Goal: Transaction & Acquisition: Purchase product/service

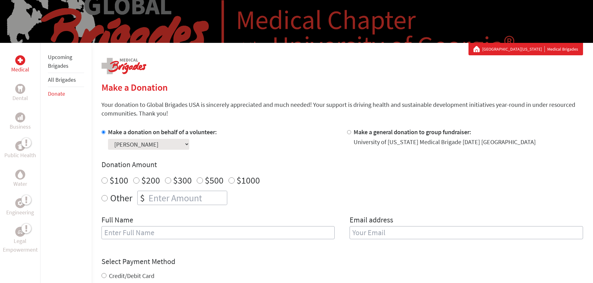
scroll to position [91, 0]
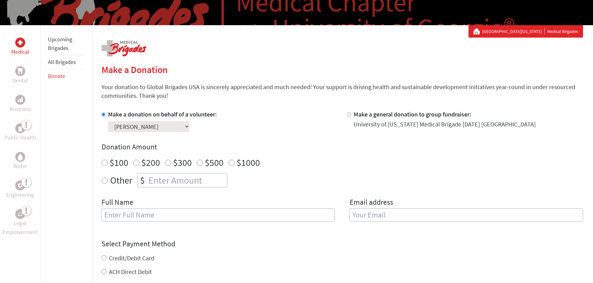
click at [177, 179] on input "number" at bounding box center [187, 181] width 80 height 14
radio input "true"
type input "1480"
click at [148, 212] on input "text" at bounding box center [217, 215] width 233 height 13
type input "[PERSON_NAME]"
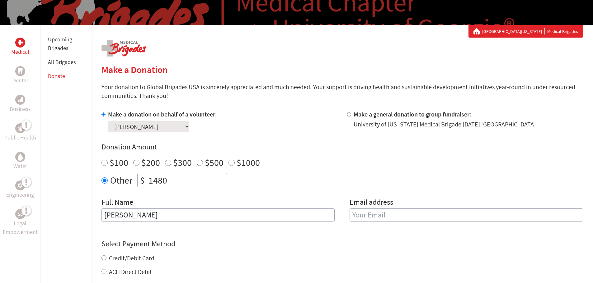
type input "[EMAIL_ADDRESS][DOMAIN_NAME]"
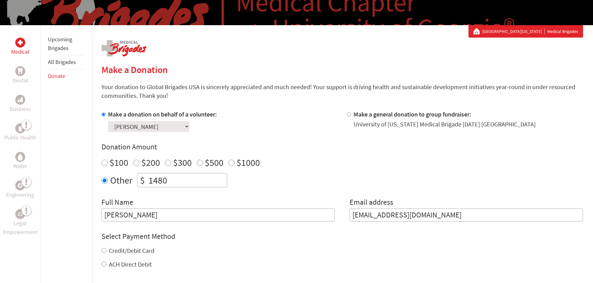
click at [103, 264] on input "ACH Direct Debit" at bounding box center [103, 264] width 5 height 5
radio input "true"
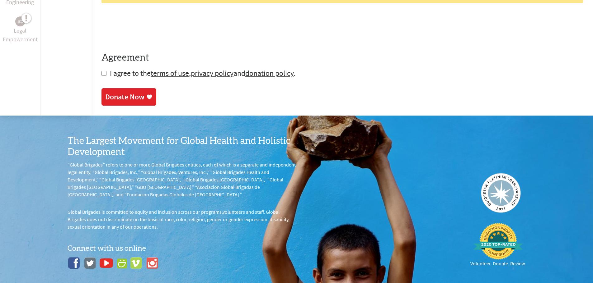
scroll to position [371, 0]
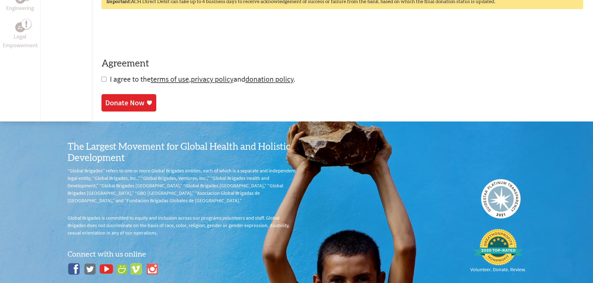
click at [103, 80] on input "checkbox" at bounding box center [103, 79] width 5 height 5
checkbox input "true"
click at [138, 100] on div "Donate Now" at bounding box center [124, 104] width 39 height 10
